Goal: Task Accomplishment & Management: Manage account settings

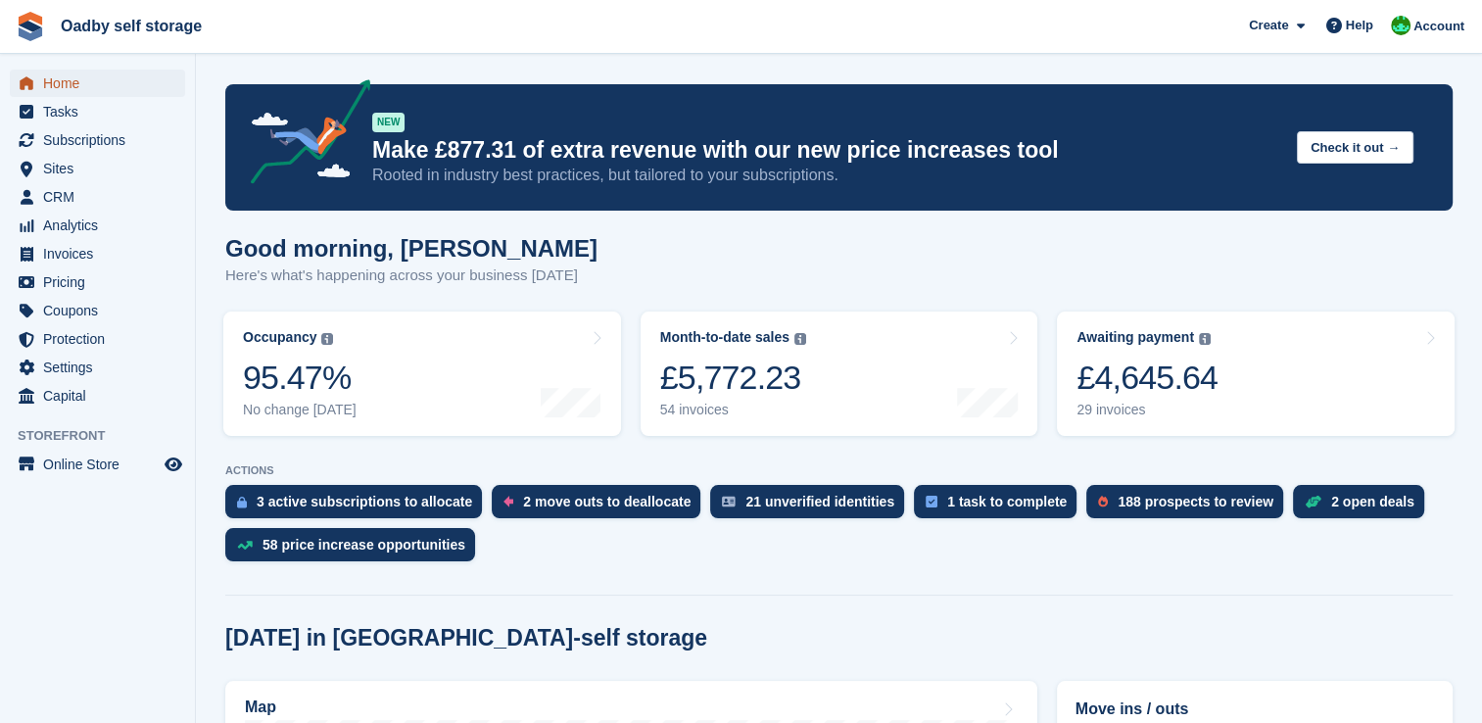
click at [68, 84] on span "Home" at bounding box center [102, 83] width 118 height 27
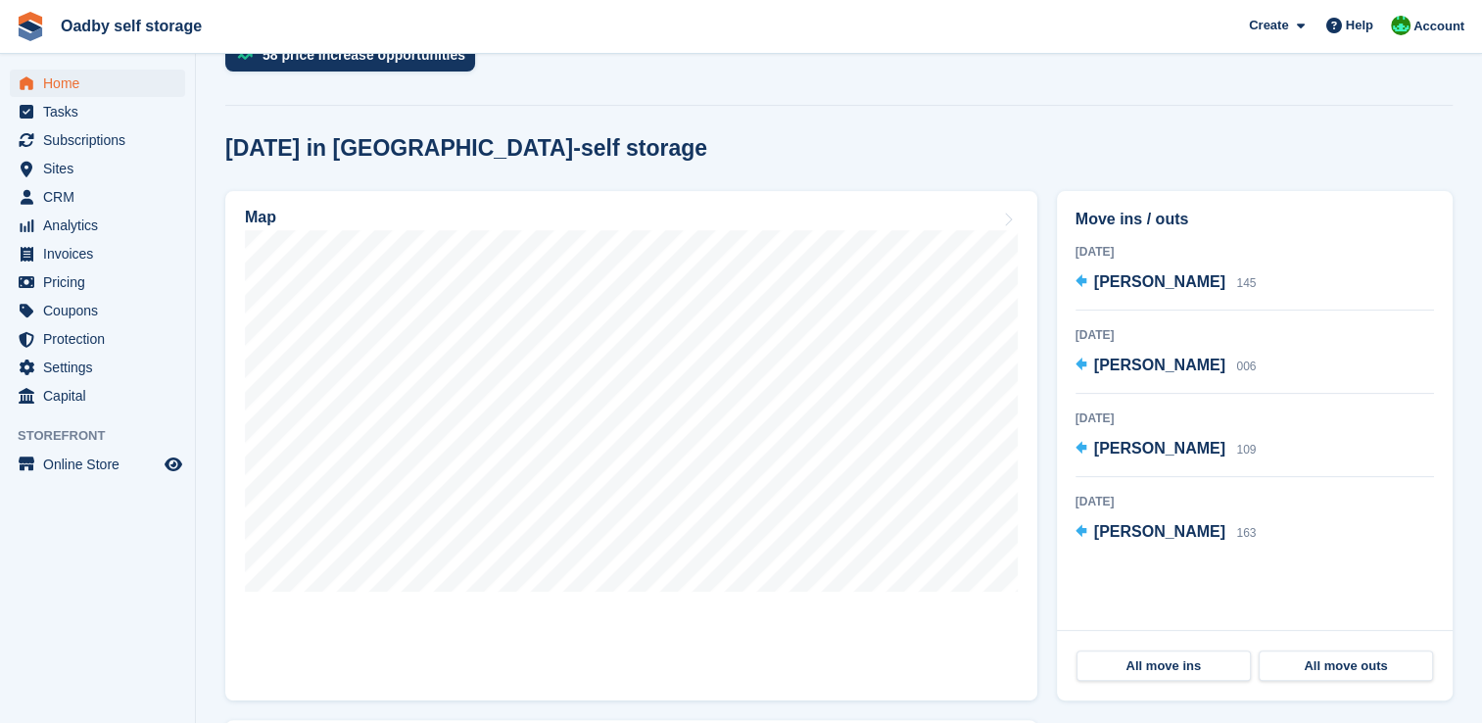
scroll to position [392, 0]
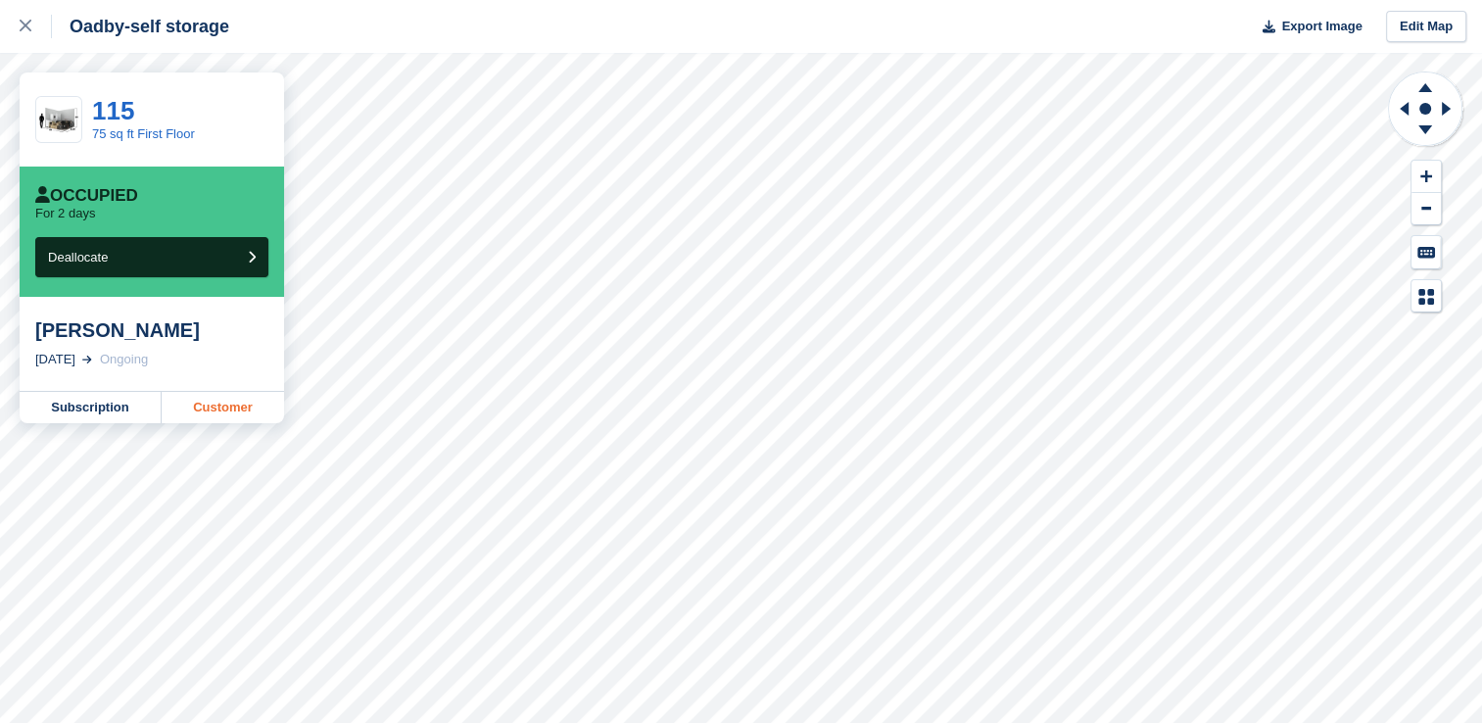
click at [206, 411] on link "Customer" at bounding box center [223, 407] width 122 height 31
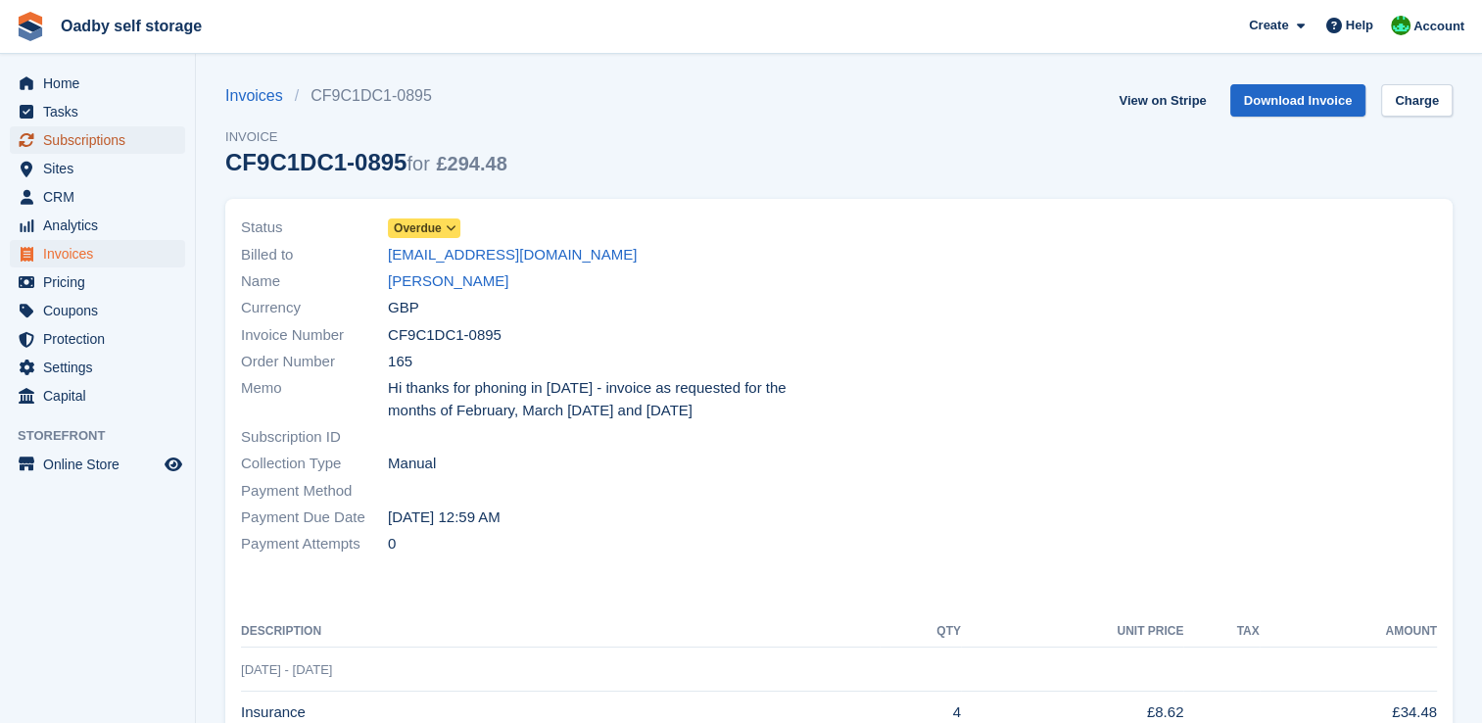
click at [95, 142] on span "Subscriptions" at bounding box center [102, 139] width 118 height 27
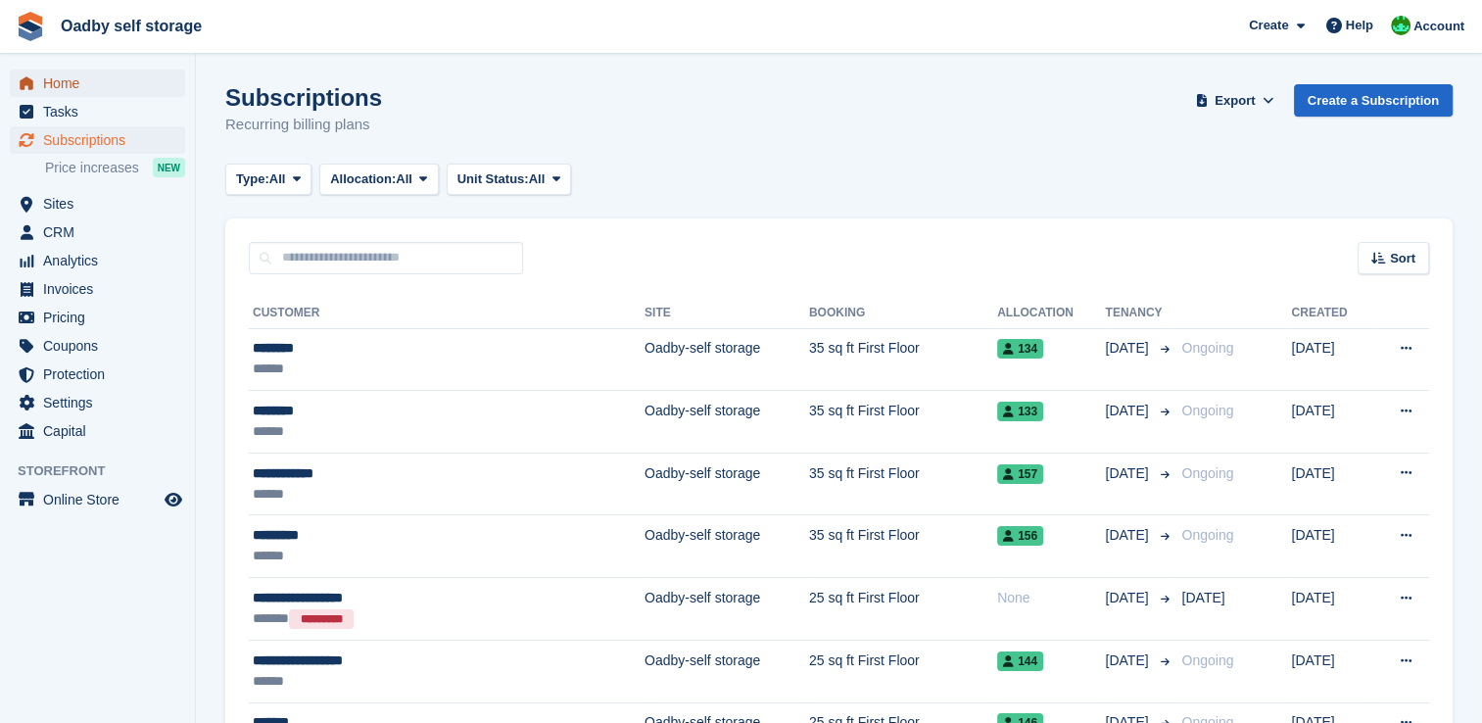
click at [65, 88] on span "Home" at bounding box center [102, 83] width 118 height 27
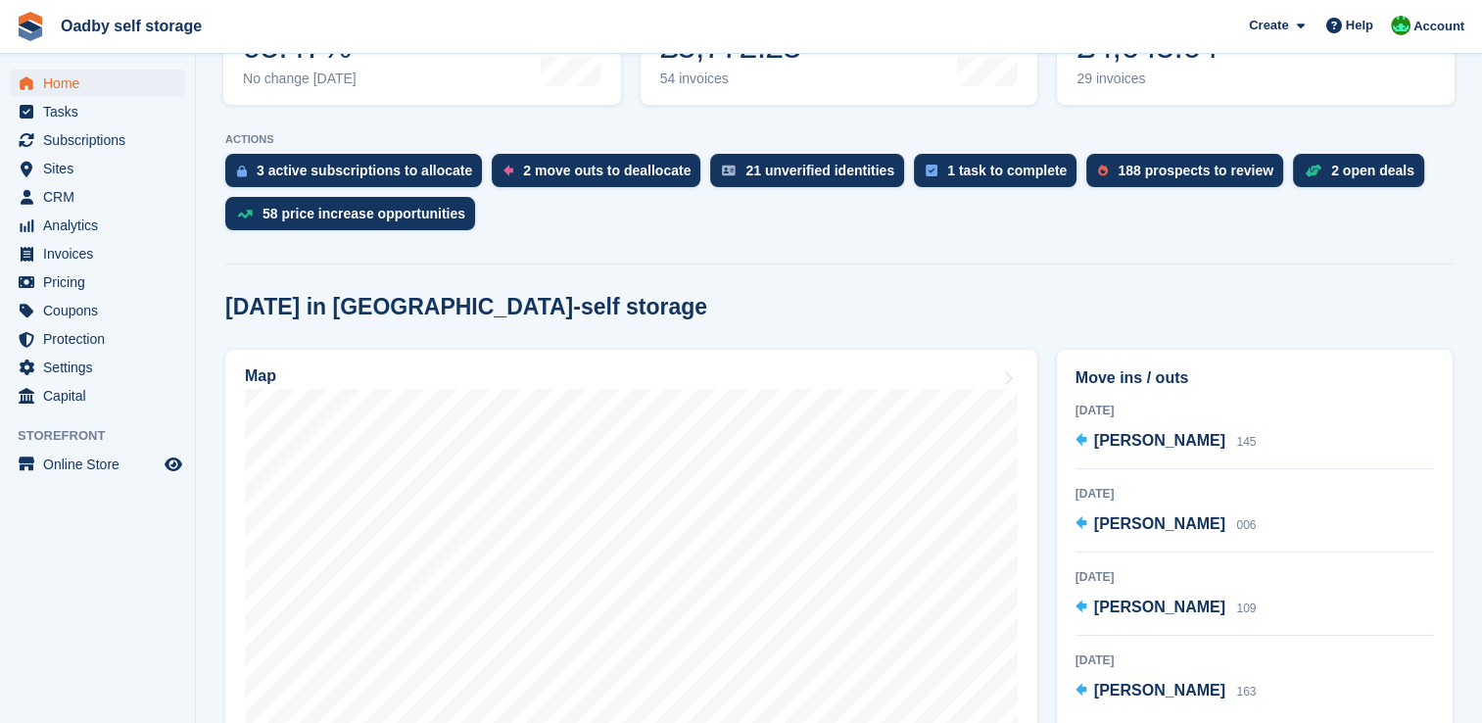
scroll to position [588, 0]
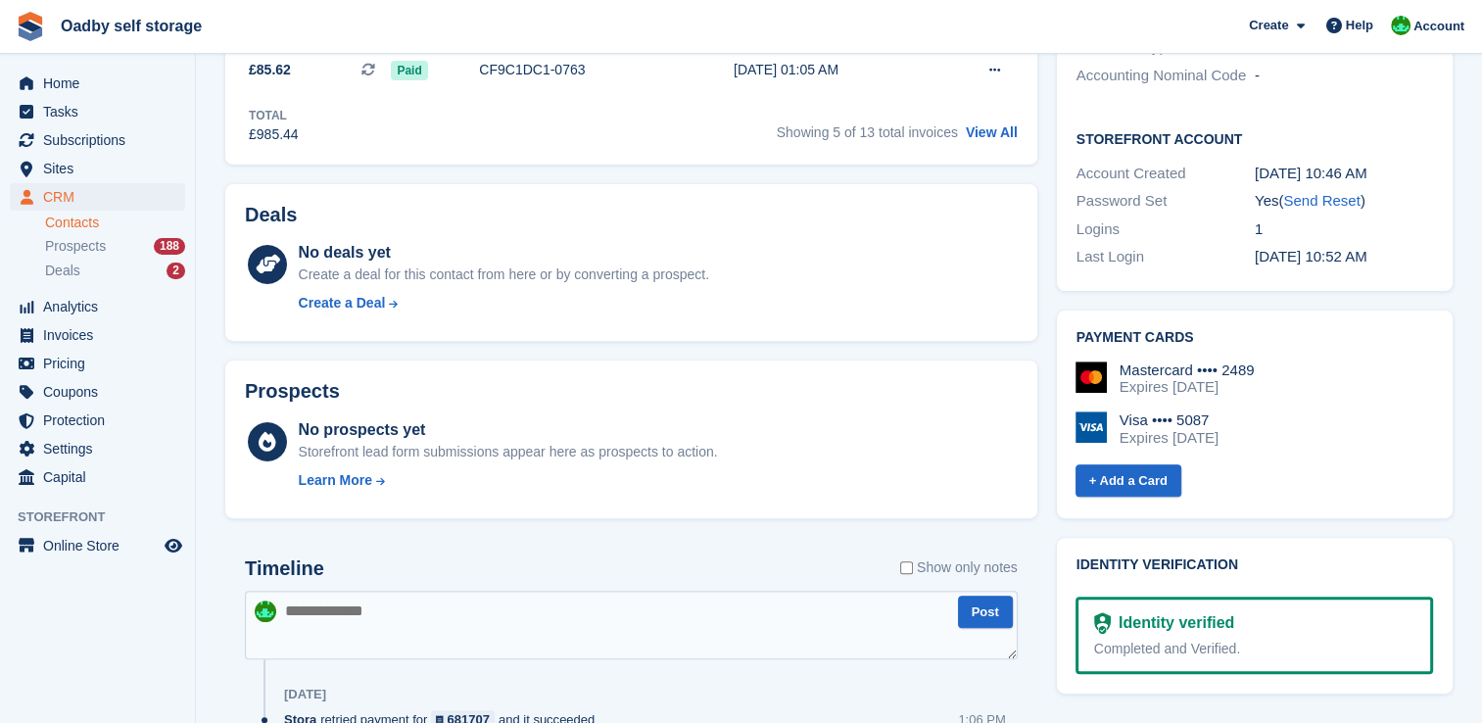
scroll to position [685, 0]
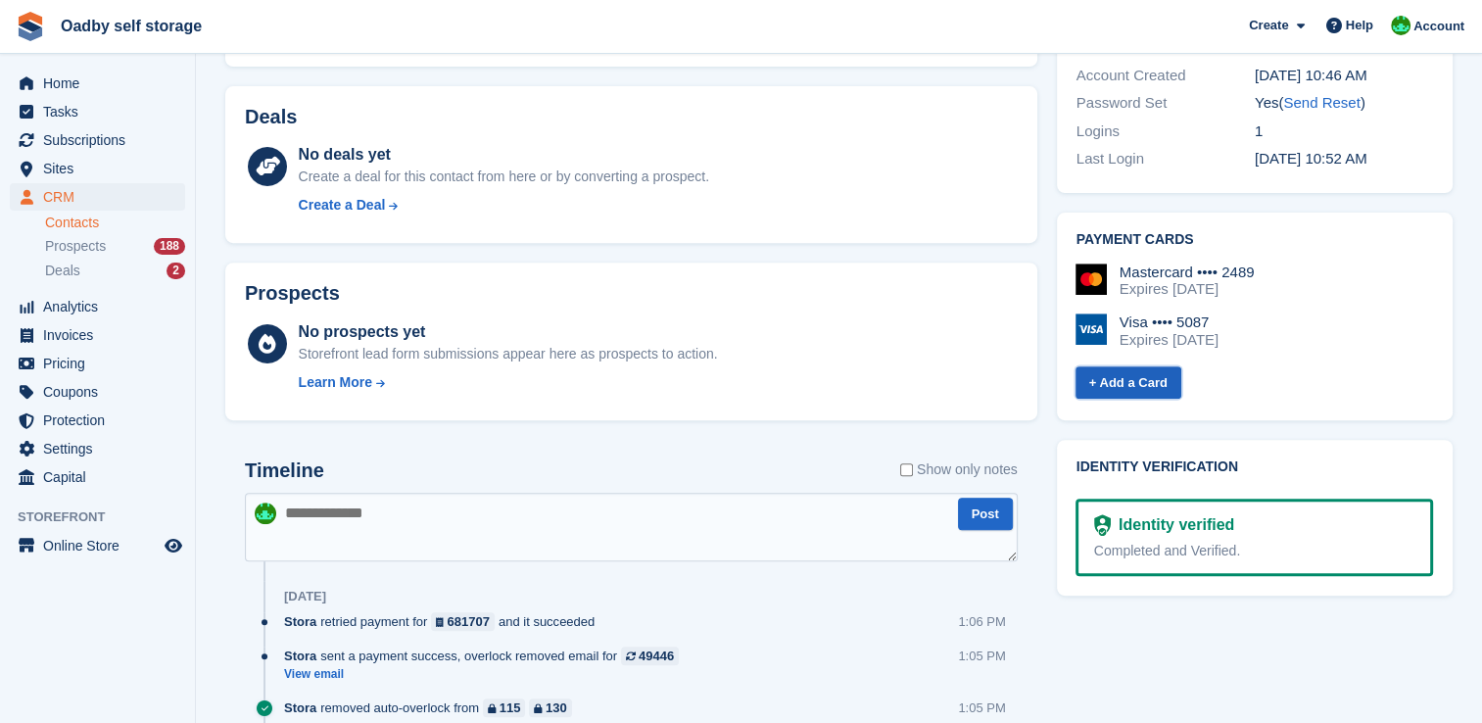
click at [1151, 366] on link "+ Add a Card" at bounding box center [1128, 382] width 106 height 32
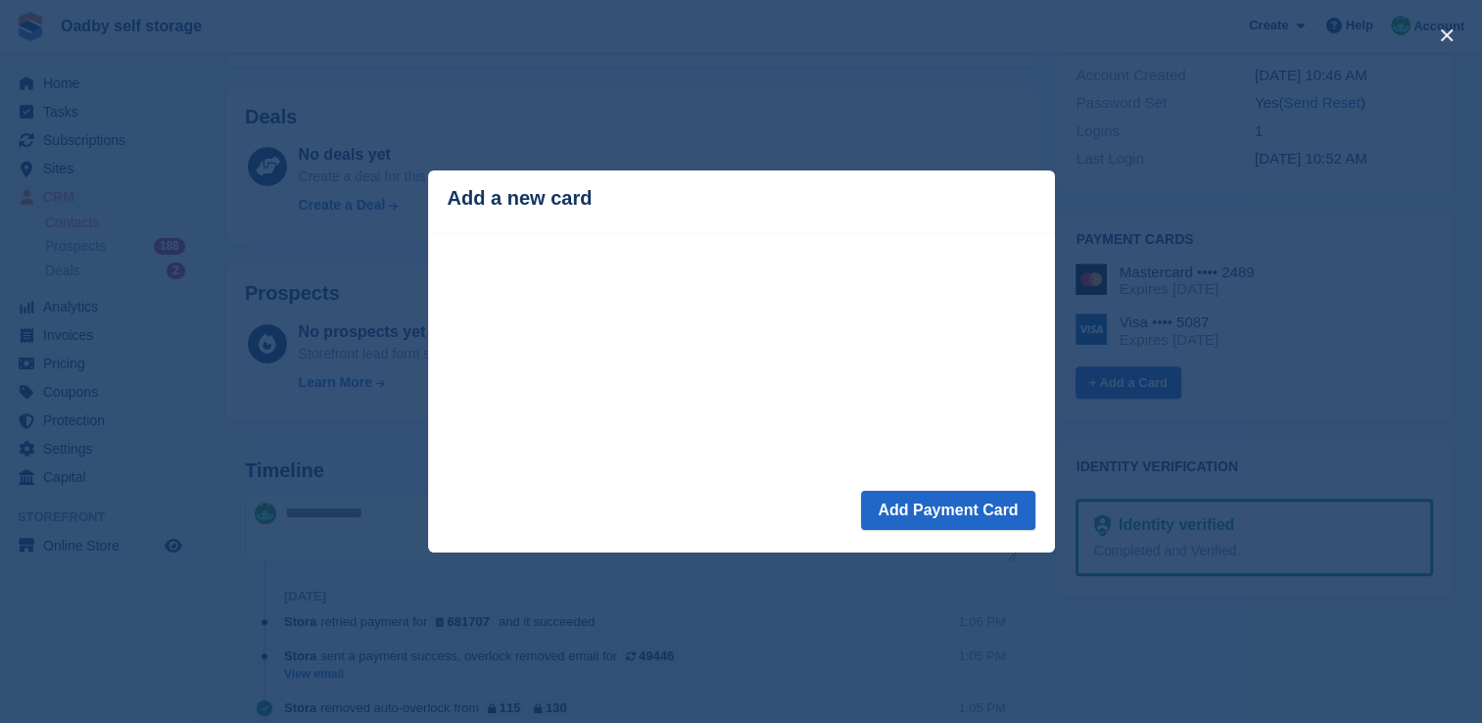
click at [494, 46] on div "close" at bounding box center [741, 361] width 1482 height 723
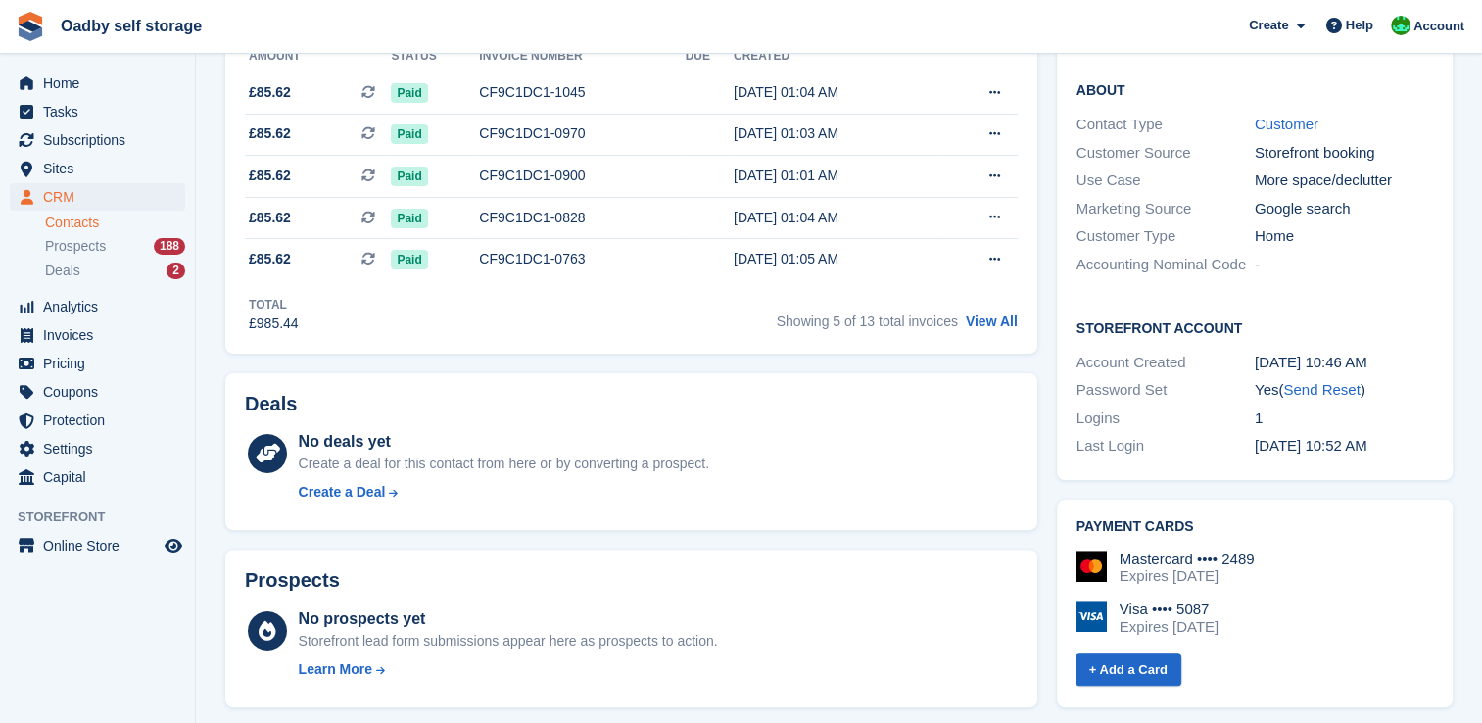
scroll to position [392, 0]
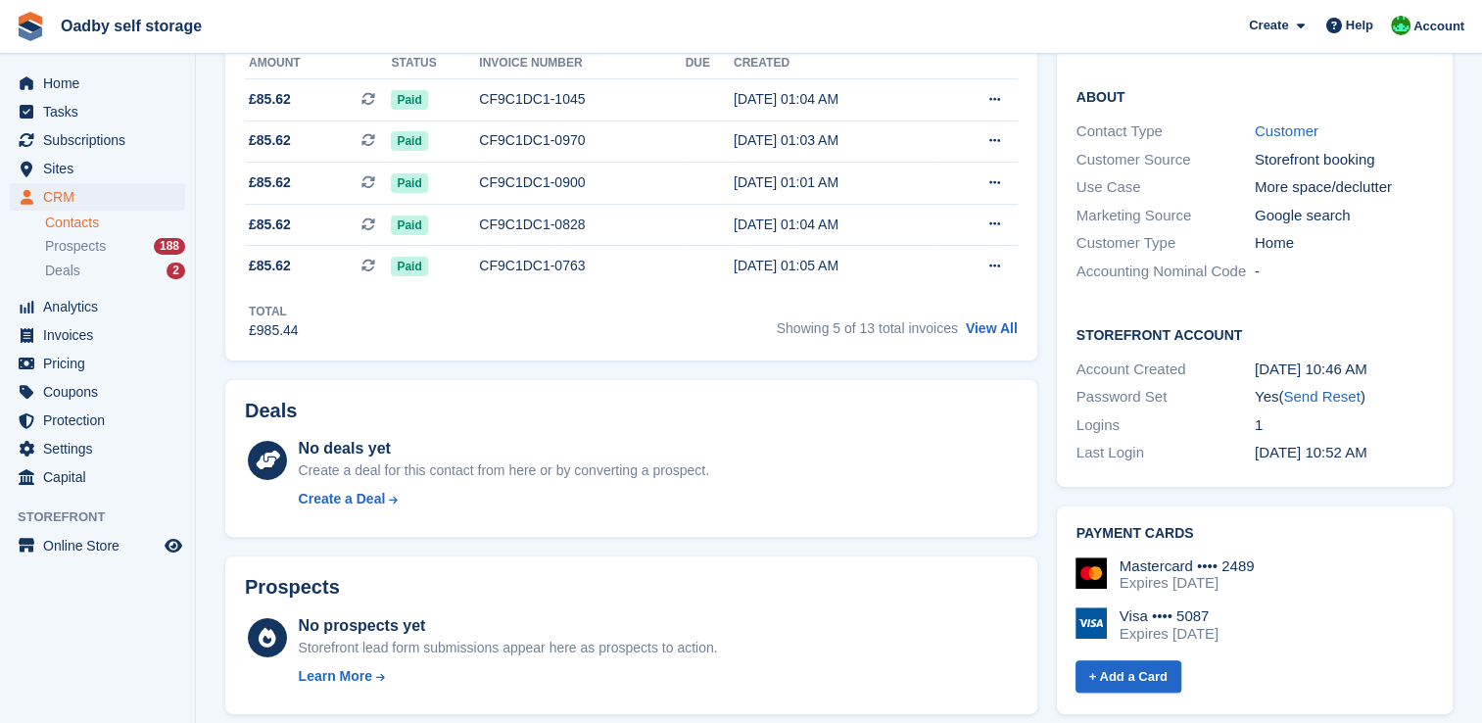
click at [1190, 541] on div "Mastercard •••• 2489 Expires May 2027 Visa •••• 5087 Expires February 2030 + Ad…" at bounding box center [1251, 618] width 361 height 154
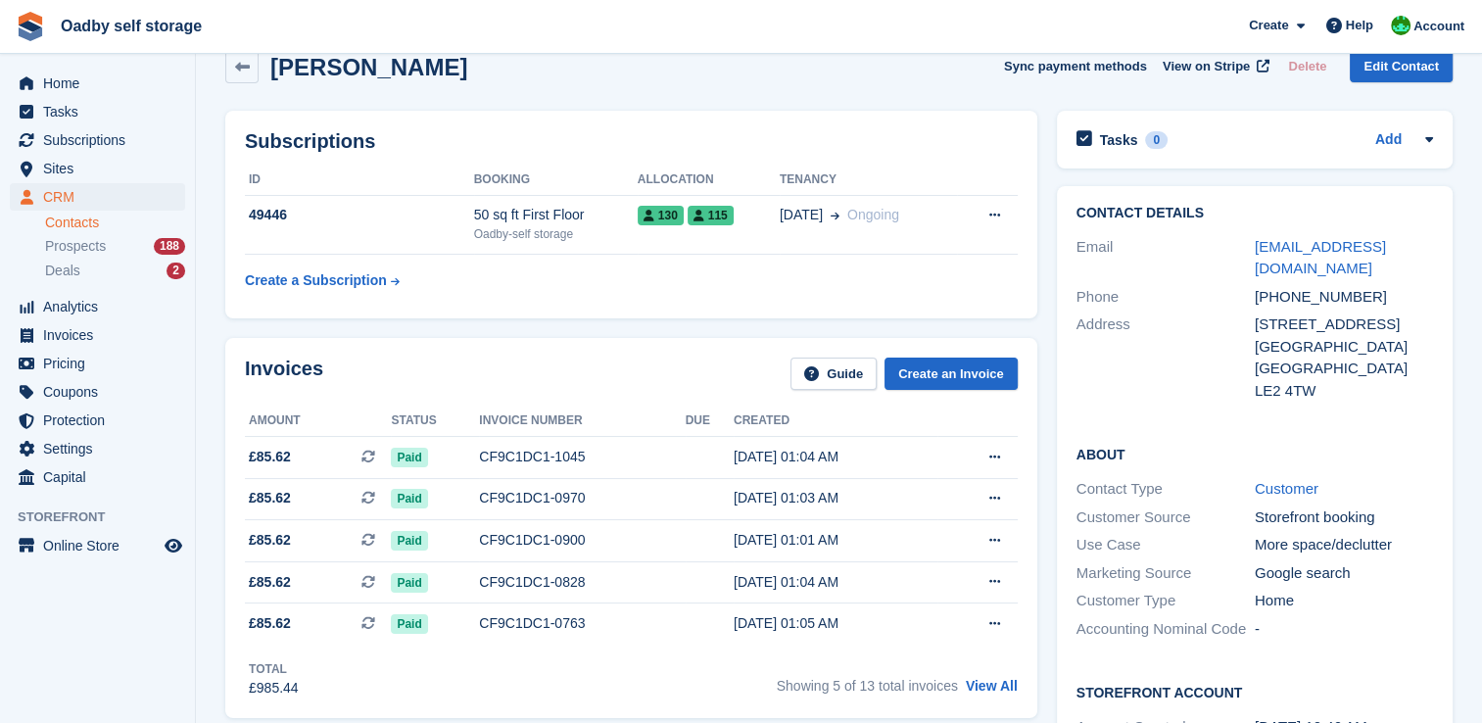
scroll to position [0, 0]
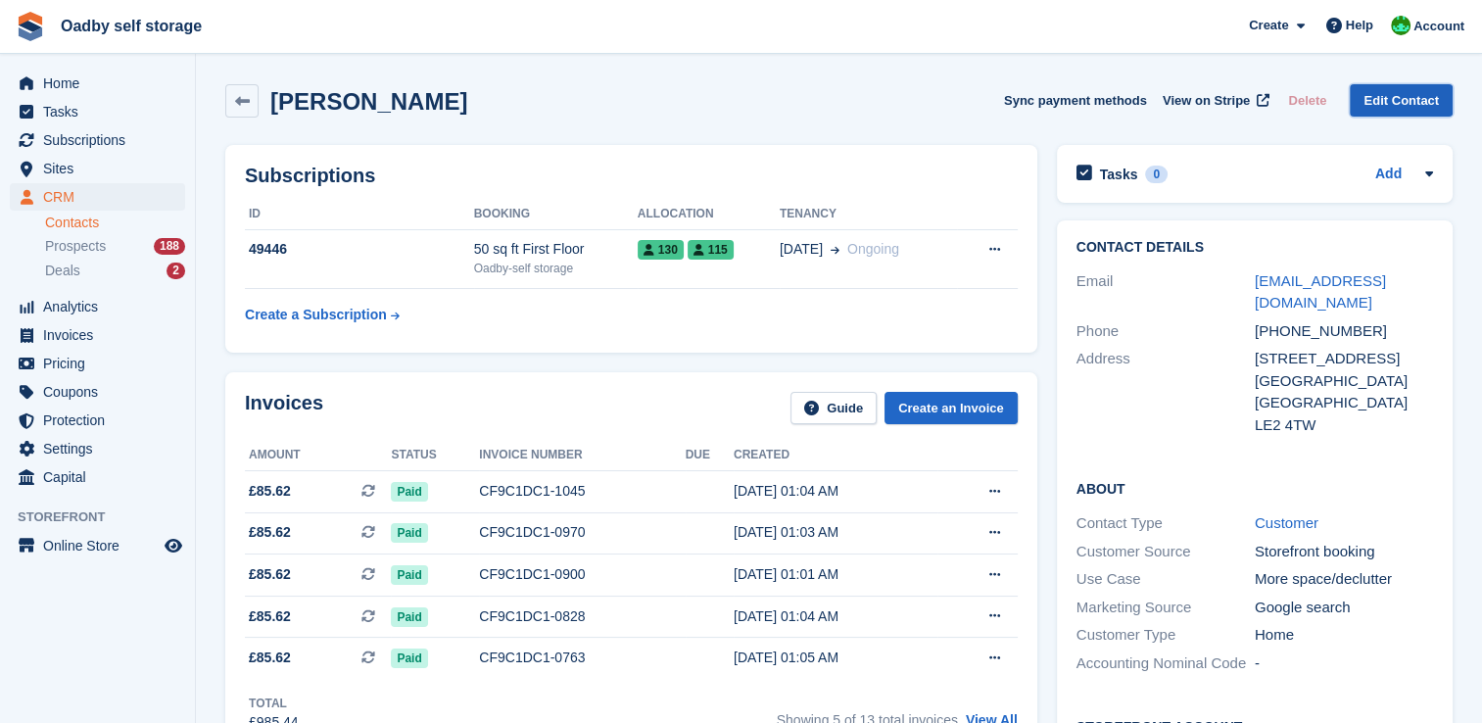
click at [1390, 98] on link "Edit Contact" at bounding box center [1400, 100] width 103 height 32
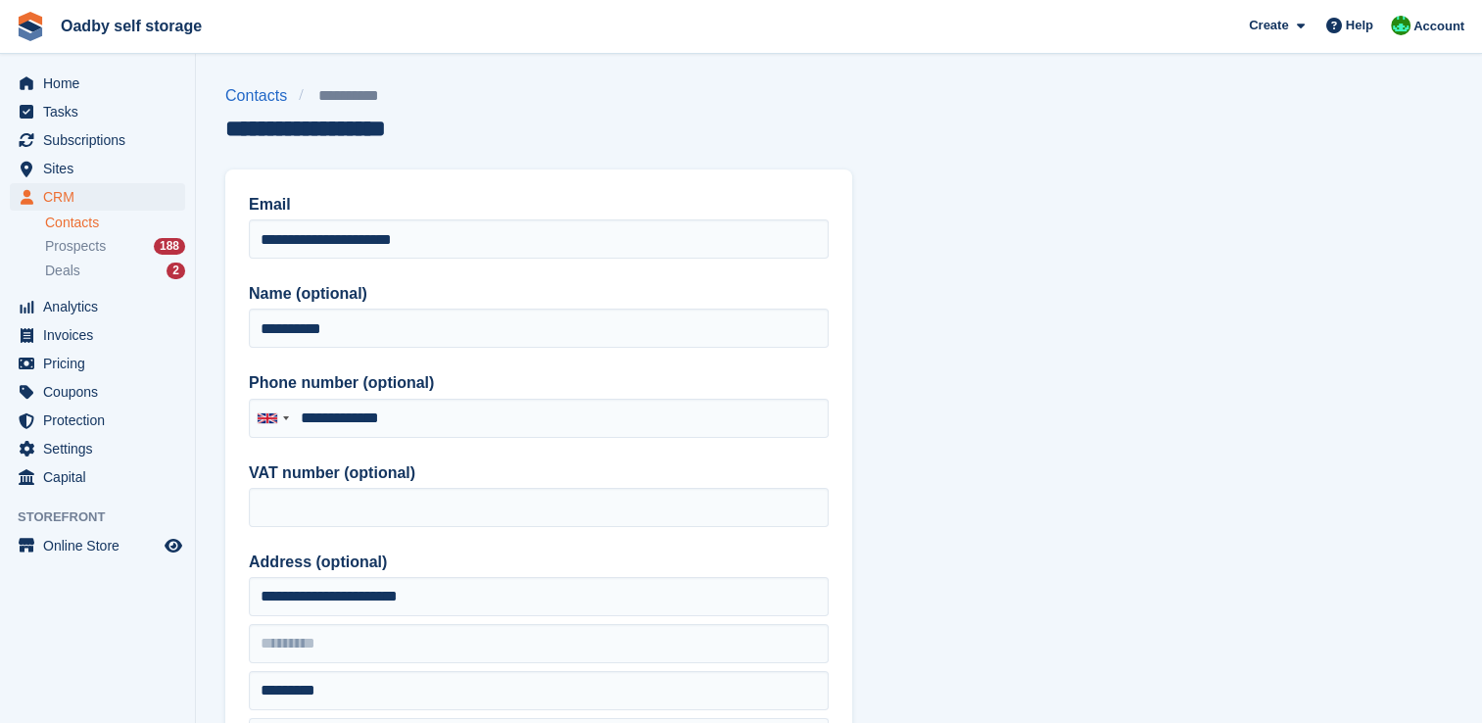
type input "**********"
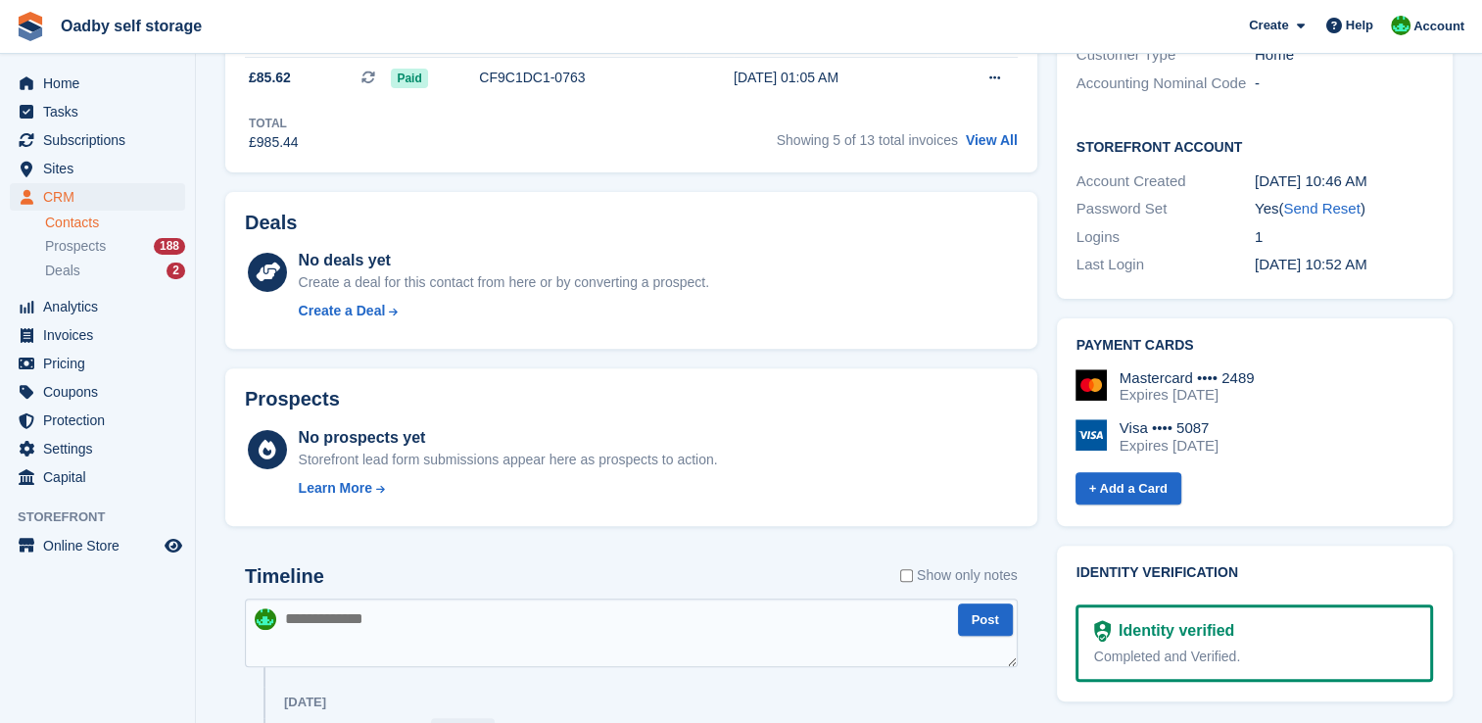
scroll to position [564, 0]
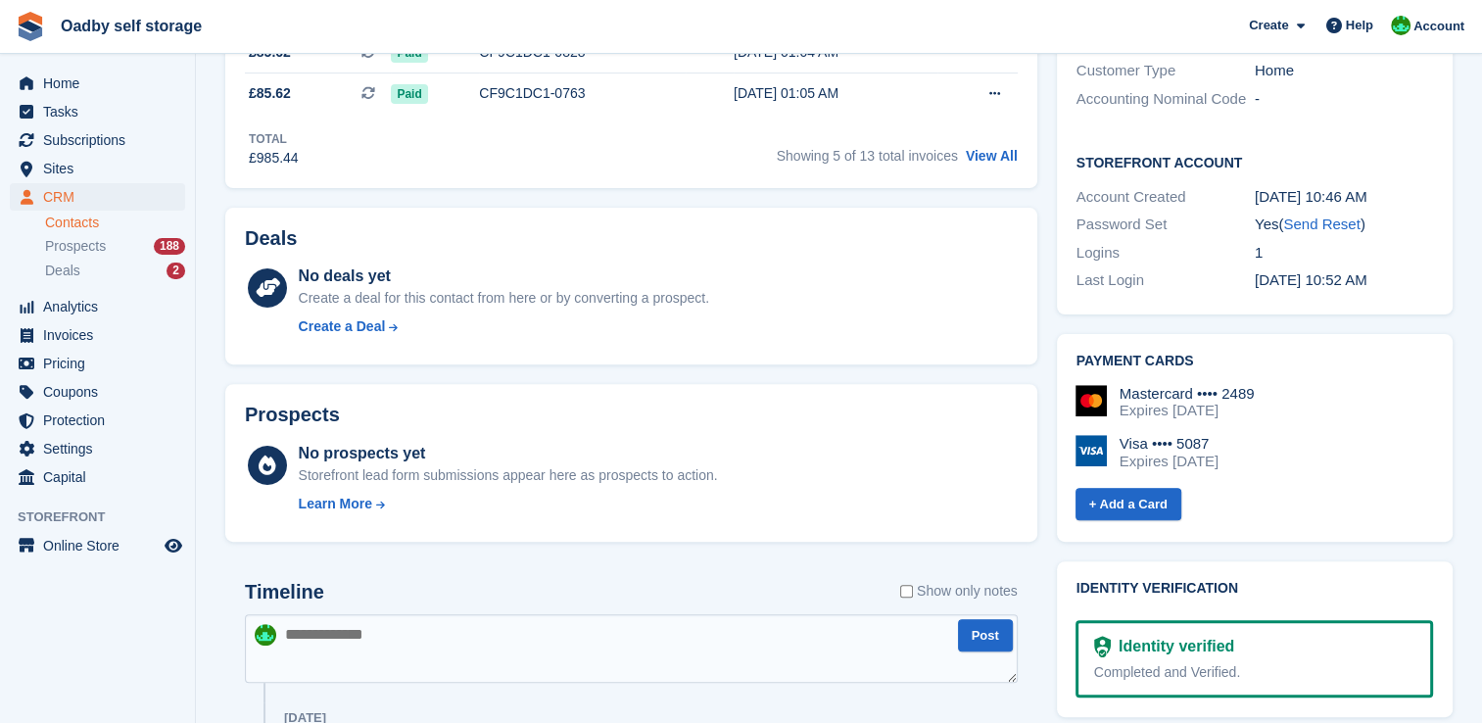
click at [1102, 385] on img at bounding box center [1090, 400] width 31 height 31
click at [1175, 385] on div "Mastercard •••• 2489" at bounding box center [1186, 394] width 135 height 18
click at [1257, 385] on div "Mastercard •••• 2489 Expires May 2027" at bounding box center [1253, 402] width 357 height 35
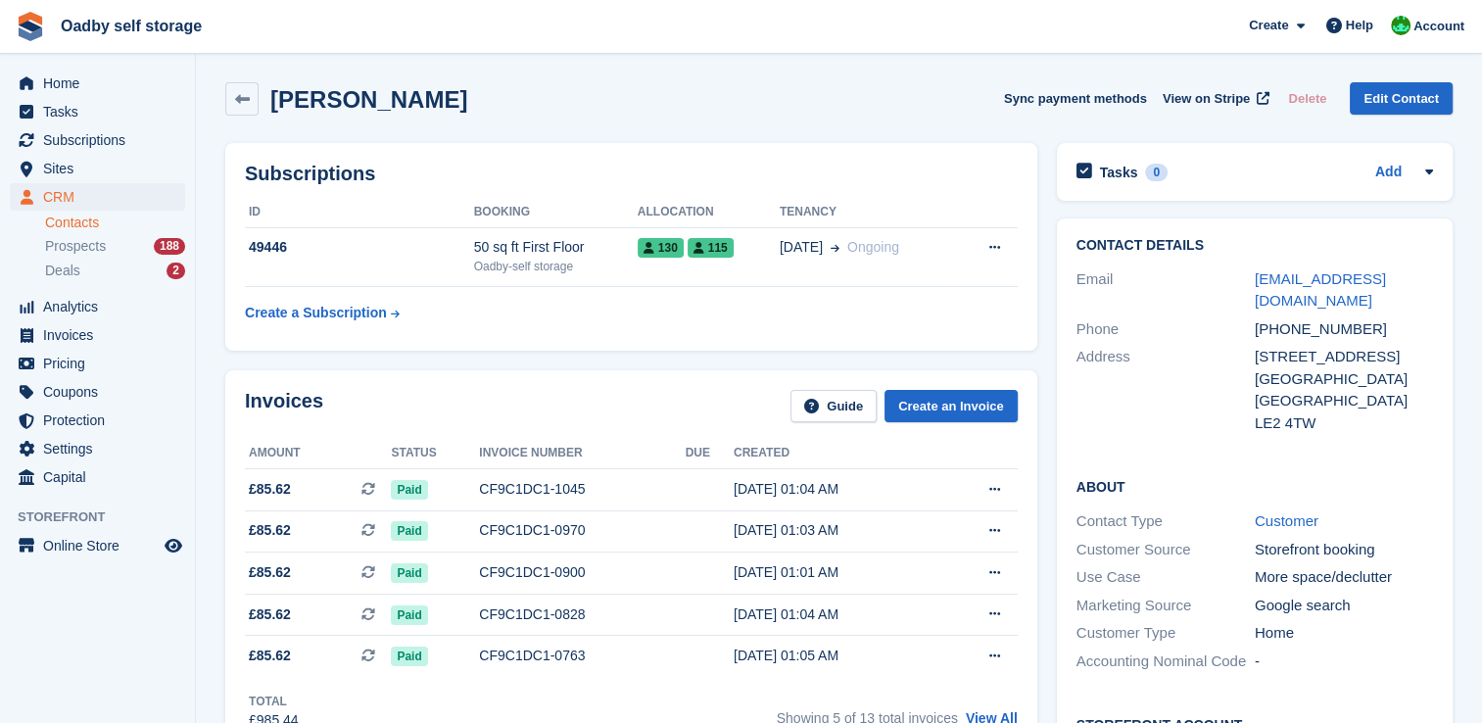
scroll to position [0, 0]
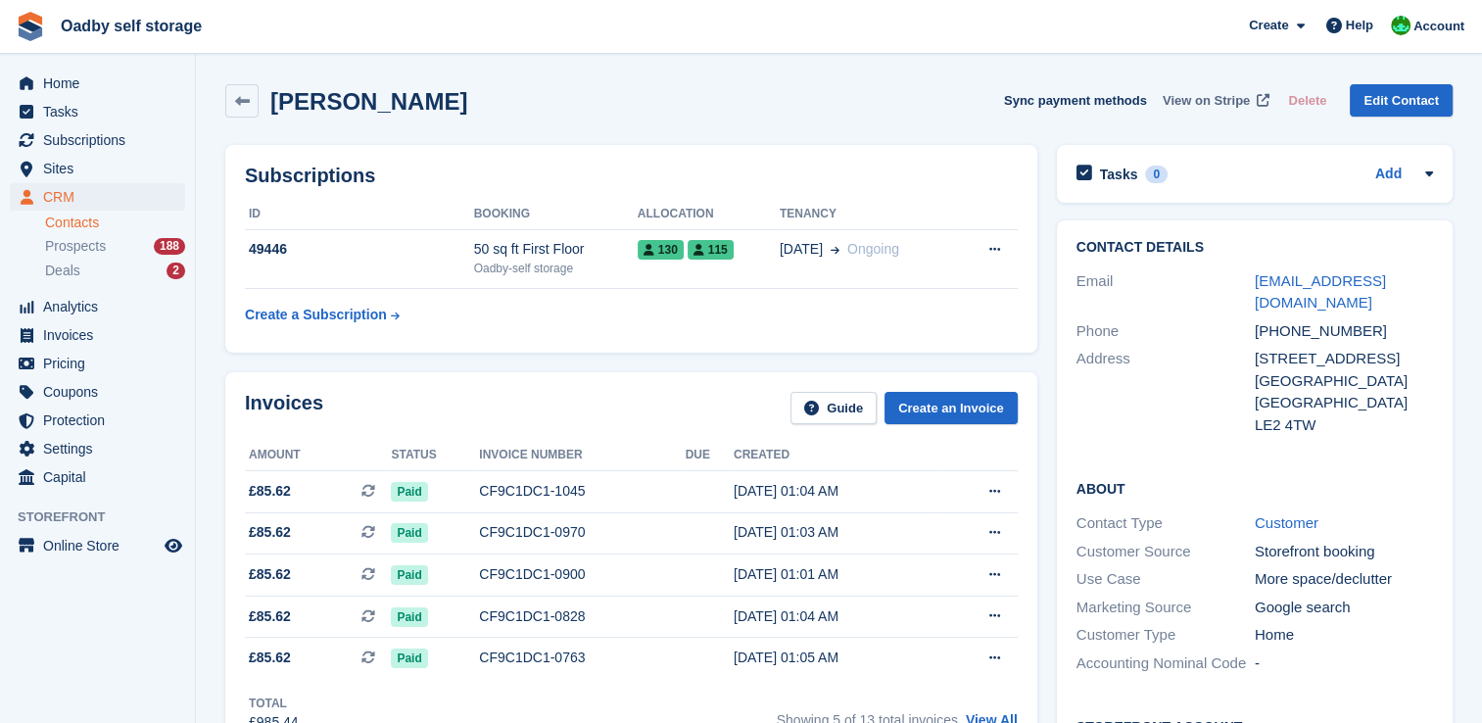
click at [1217, 103] on span "View on Stripe" at bounding box center [1205, 101] width 87 height 20
